Goal: Task Accomplishment & Management: Use online tool/utility

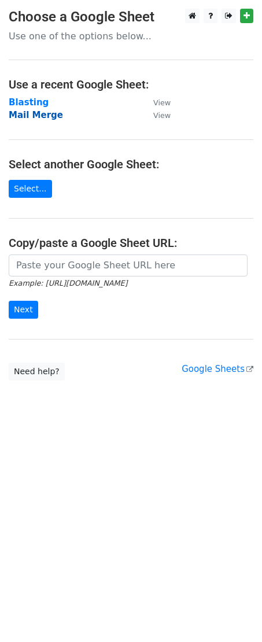
click at [38, 119] on strong "Mail Merge" at bounding box center [36, 115] width 54 height 10
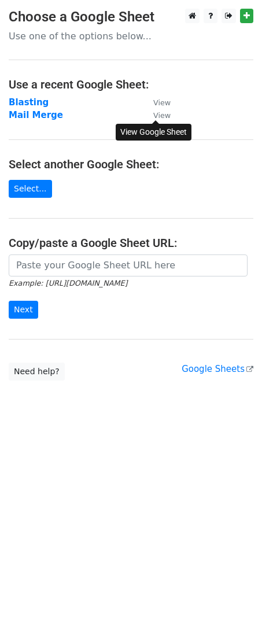
click at [156, 116] on small "View" at bounding box center [161, 115] width 17 height 9
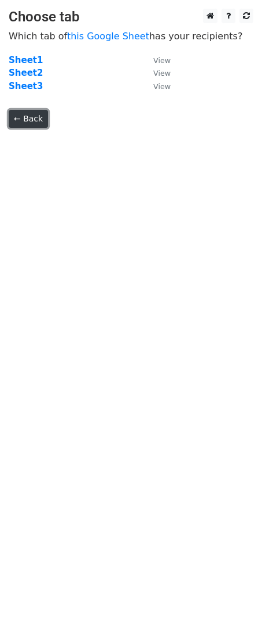
click at [27, 119] on link "← Back" at bounding box center [28, 119] width 39 height 18
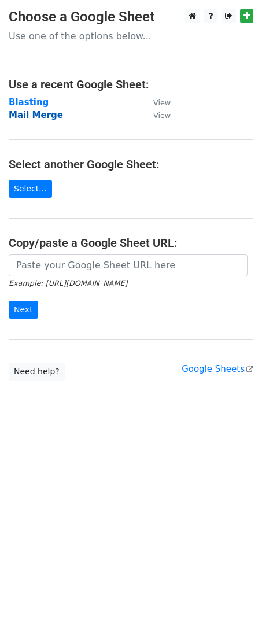
click at [38, 117] on strong "Mail Merge" at bounding box center [36, 115] width 54 height 10
click at [34, 116] on strong "Mail Merge" at bounding box center [36, 115] width 54 height 10
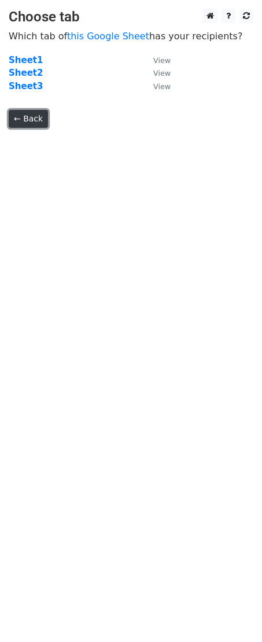
click at [39, 115] on link "← Back" at bounding box center [28, 119] width 39 height 18
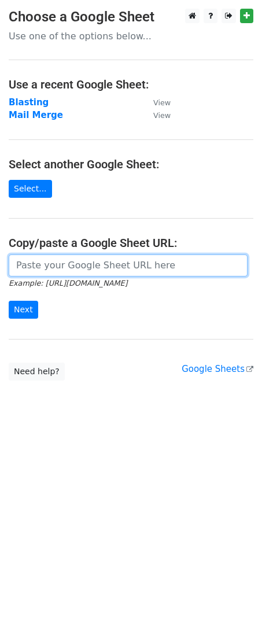
click at [66, 259] on input "url" at bounding box center [128, 266] width 239 height 22
paste input "https://docs.google.com/spreadsheets/d/1wv56i40jHUMfbA7uM-0d_gCTHN5zQ3jvKoOS_2m…"
type input "https://docs.google.com/spreadsheets/d/1wv56i40jHUMfbA7uM-0d_gCTHN5zQ3jvKoOS_2m…"
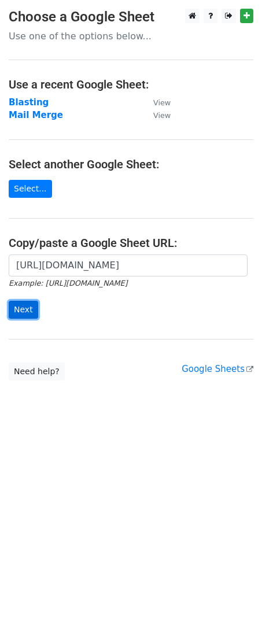
click at [28, 304] on input "Next" at bounding box center [24, 310] width 30 height 18
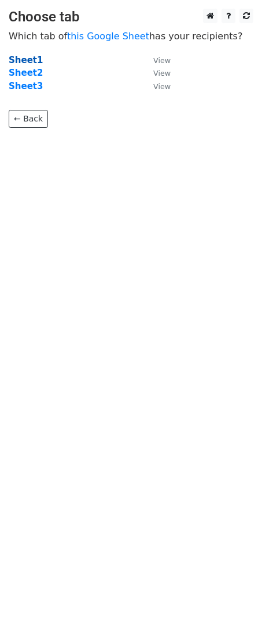
click at [20, 60] on strong "Sheet1" at bounding box center [26, 60] width 34 height 10
click at [23, 60] on strong "Sheet1" at bounding box center [26, 60] width 34 height 10
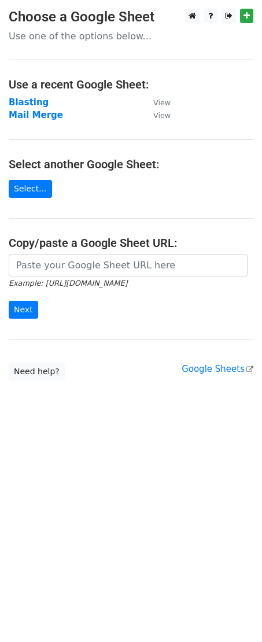
click at [65, 276] on form "Example: [URL][DOMAIN_NAME] Next" at bounding box center [131, 287] width 245 height 65
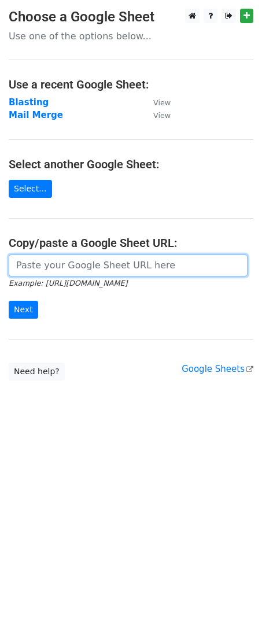
click at [58, 257] on input "url" at bounding box center [128, 266] width 239 height 22
type input "https://docs.google.com/spreadsheets/d/1wv56i40jHUMfbA7uM-0d_gCTHN5zQ3jvKoOS_2m…"
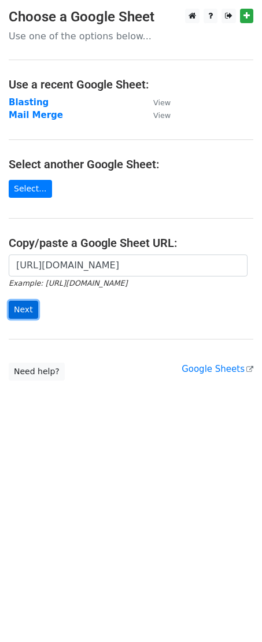
click at [20, 312] on input "Next" at bounding box center [24, 310] width 30 height 18
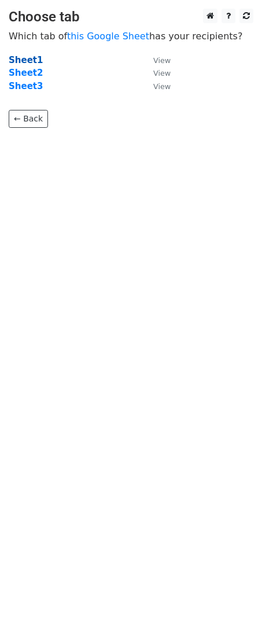
click at [30, 64] on strong "Sheet1" at bounding box center [26, 60] width 34 height 10
click at [30, 60] on strong "Sheet1" at bounding box center [26, 60] width 34 height 10
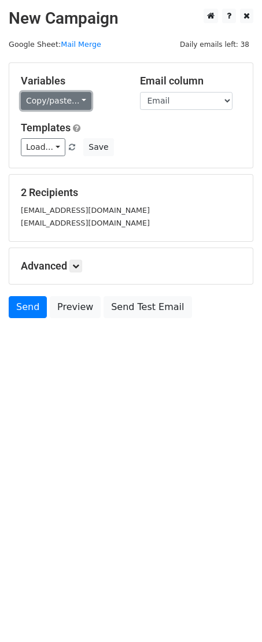
click at [75, 99] on link "Copy/paste..." at bounding box center [56, 101] width 71 height 18
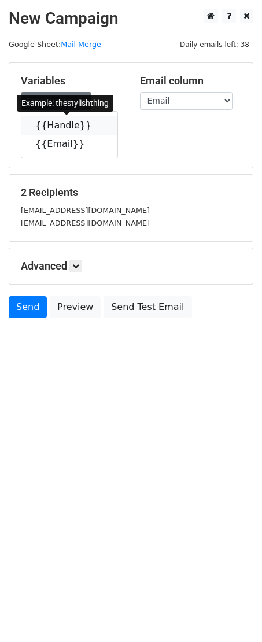
click at [78, 130] on link "{{Handle}}" at bounding box center [69, 125] width 96 height 19
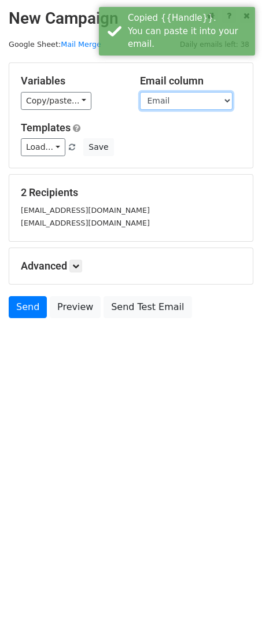
click at [162, 98] on select "Handle Email" at bounding box center [186, 101] width 93 height 18
click at [140, 92] on select "Handle Email" at bounding box center [186, 101] width 93 height 18
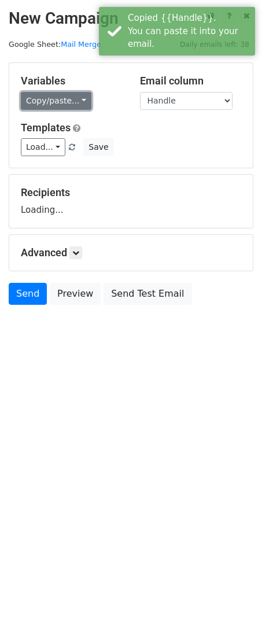
click at [65, 100] on link "Copy/paste..." at bounding box center [56, 101] width 71 height 18
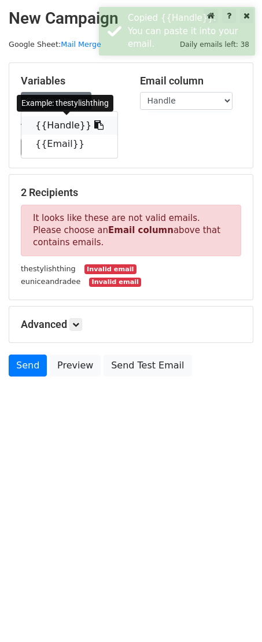
click at [67, 116] on link "{{Handle}}" at bounding box center [69, 125] width 96 height 19
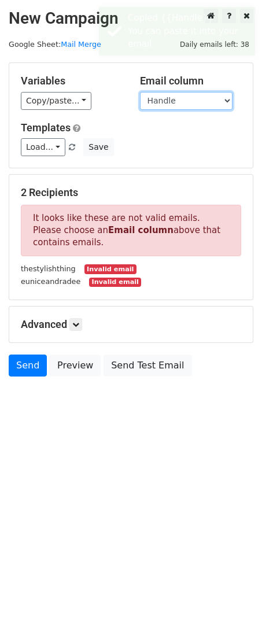
click at [187, 105] on select "Handle Email" at bounding box center [186, 101] width 93 height 18
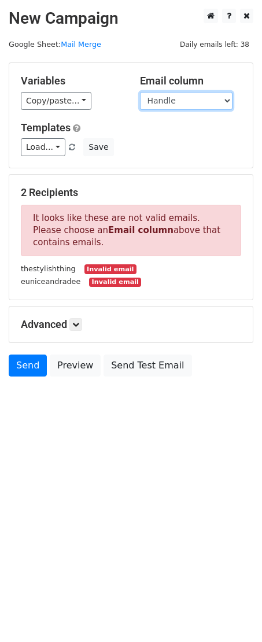
click at [140, 92] on select "Handle Email" at bounding box center [186, 101] width 93 height 18
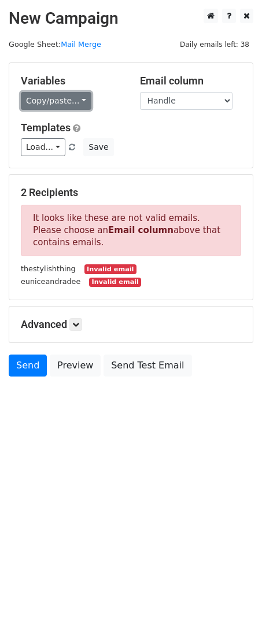
click at [62, 102] on link "Copy/paste..." at bounding box center [56, 101] width 71 height 18
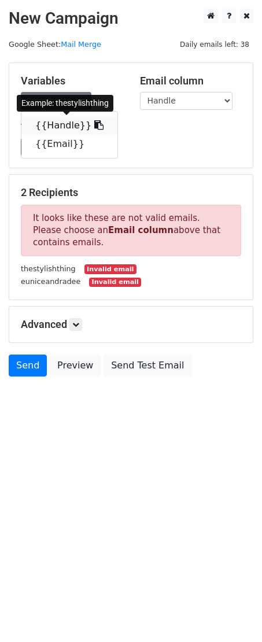
click at [71, 124] on link "{{Handle}}" at bounding box center [69, 125] width 96 height 19
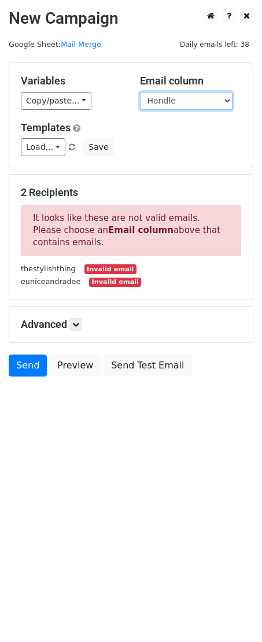
click at [218, 102] on select "Handle Email" at bounding box center [186, 101] width 93 height 18
select select "Email"
click at [140, 92] on select "Handle Email" at bounding box center [186, 101] width 93 height 18
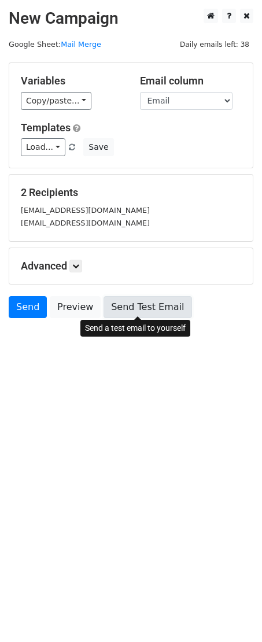
click at [152, 304] on link "Send Test Email" at bounding box center [148, 307] width 88 height 22
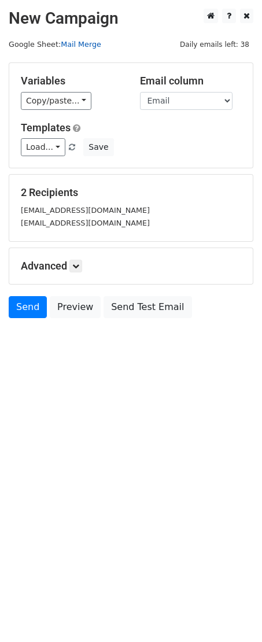
click at [79, 45] on link "Mail Merge" at bounding box center [81, 44] width 41 height 9
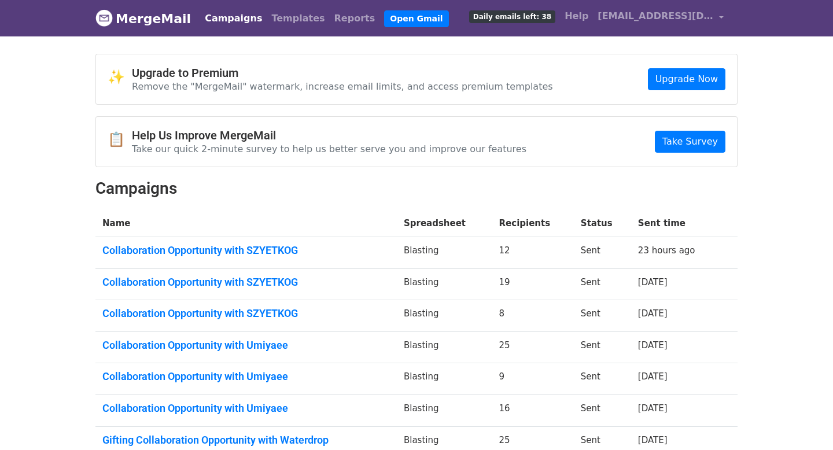
click at [164, 17] on link "MergeMail" at bounding box center [142, 18] width 95 height 24
